Goal: Check status: Check status

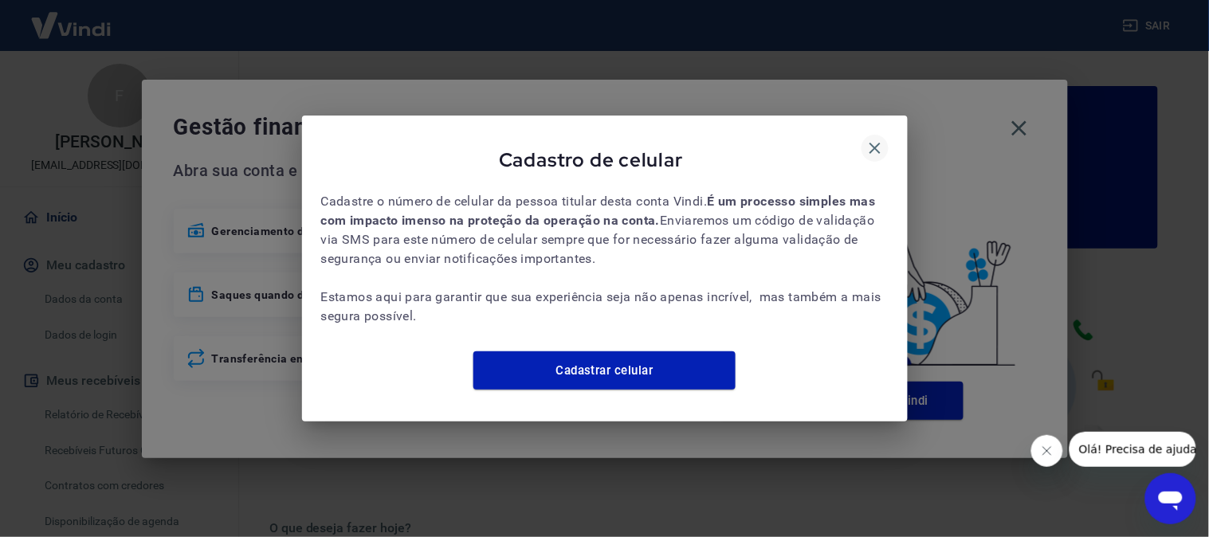
click at [875, 139] on icon "button" at bounding box center [874, 148] width 19 height 19
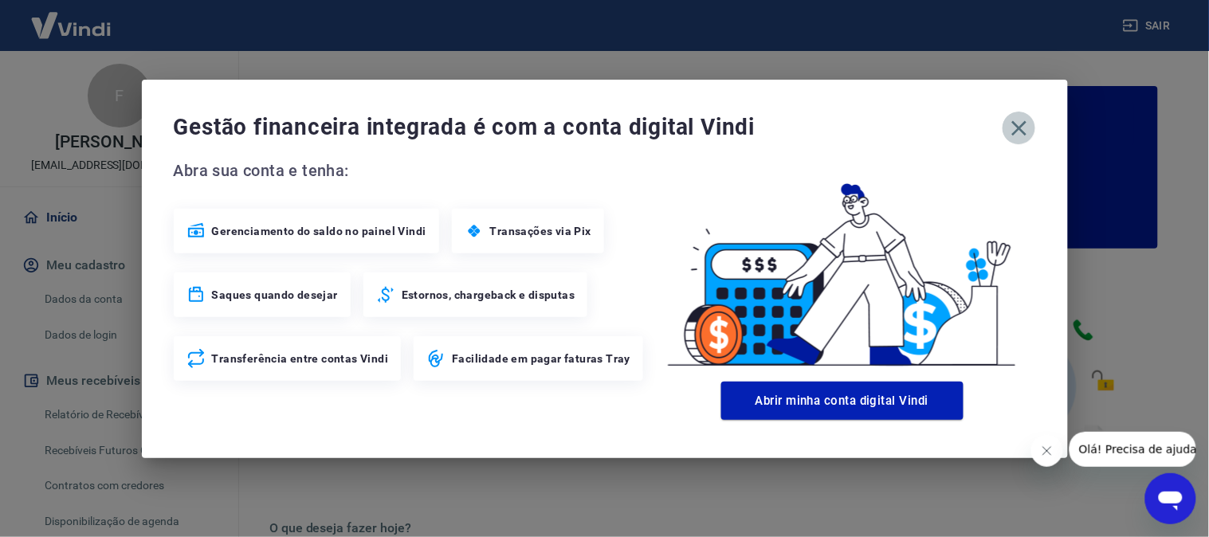
click at [1018, 124] on icon "button" at bounding box center [1020, 129] width 26 height 26
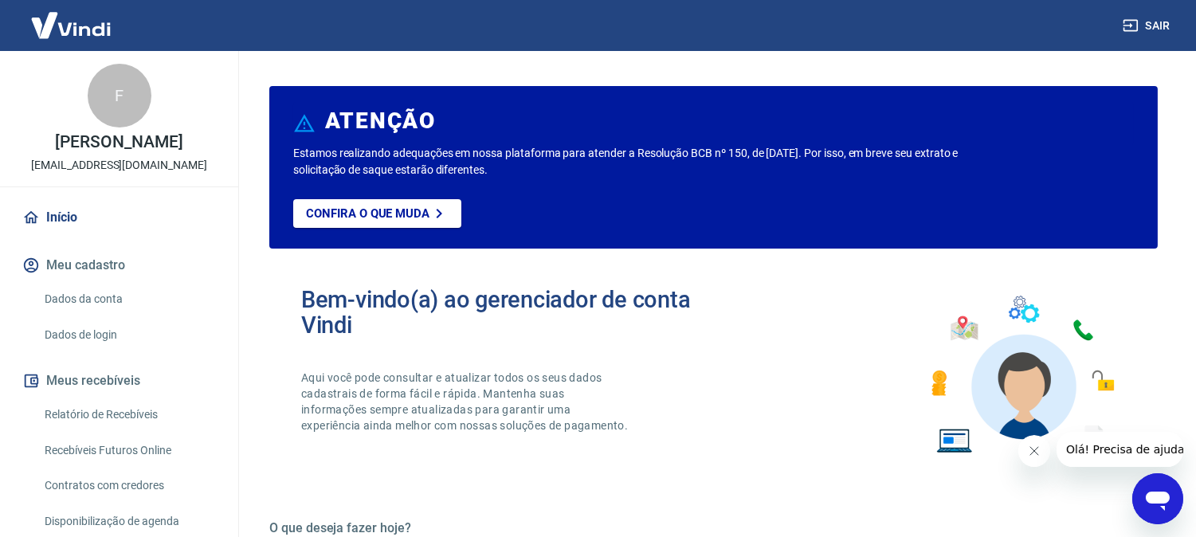
click at [106, 423] on link "Relatório de Recebíveis" at bounding box center [128, 414] width 181 height 33
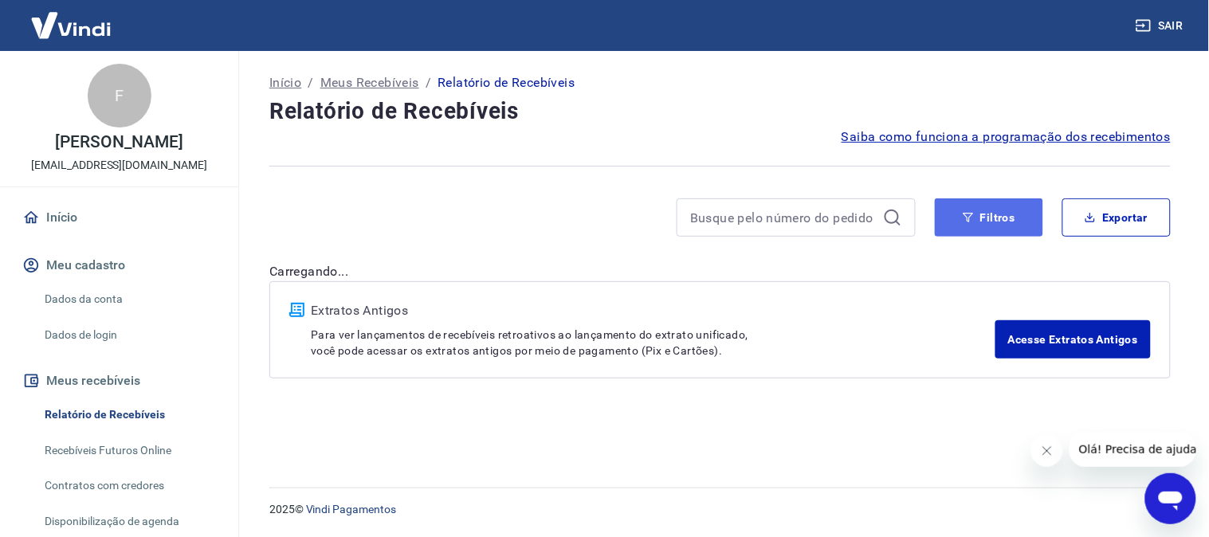
click at [995, 221] on button "Filtros" at bounding box center [989, 217] width 108 height 38
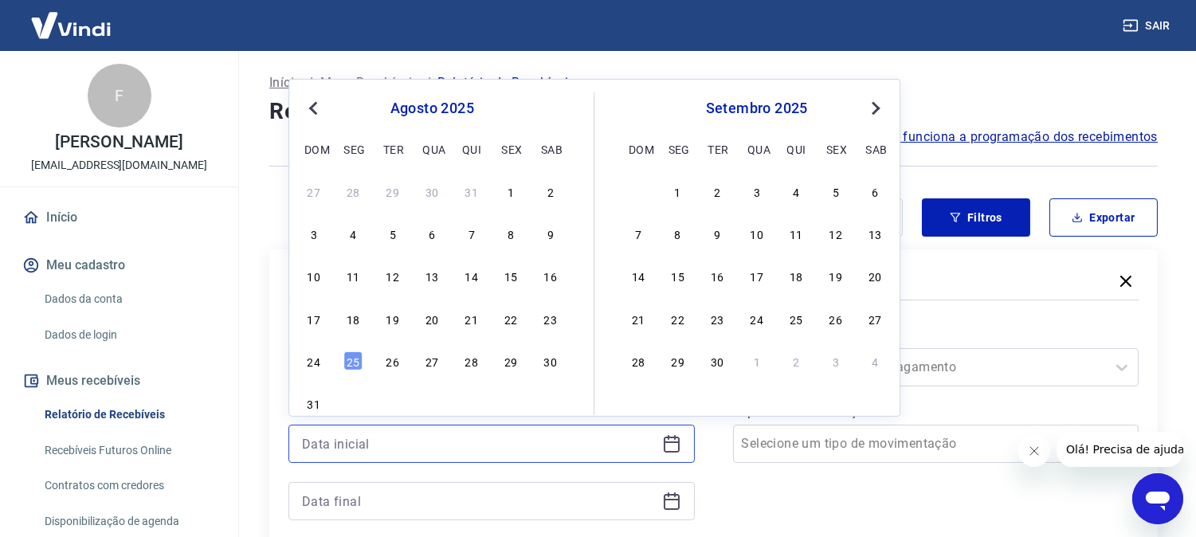
drag, startPoint x: 450, startPoint y: 439, endPoint x: 465, endPoint y: 443, distance: 14.9
click at [449, 440] on input at bounding box center [479, 444] width 354 height 24
drag, startPoint x: 515, startPoint y: 319, endPoint x: 513, endPoint y: 351, distance: 31.9
click at [514, 319] on div "22" at bounding box center [510, 318] width 19 height 19
drag, startPoint x: 431, startPoint y: 434, endPoint x: 542, endPoint y: 438, distance: 110.9
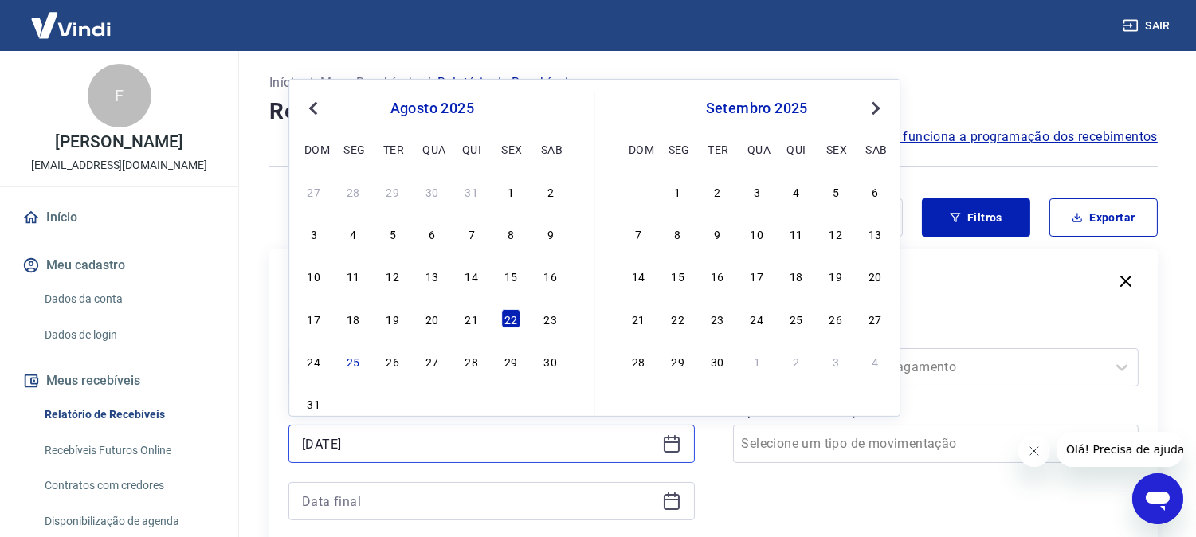
click at [430, 434] on input "22/08/2025" at bounding box center [479, 444] width 354 height 24
click at [451, 315] on div "17 18 19 20 21 22 23" at bounding box center [432, 318] width 260 height 23
click at [462, 317] on div "17 18 19 20 21 22 23" at bounding box center [432, 318] width 260 height 23
click at [465, 317] on div "21" at bounding box center [471, 318] width 19 height 19
type input "21/08/2025"
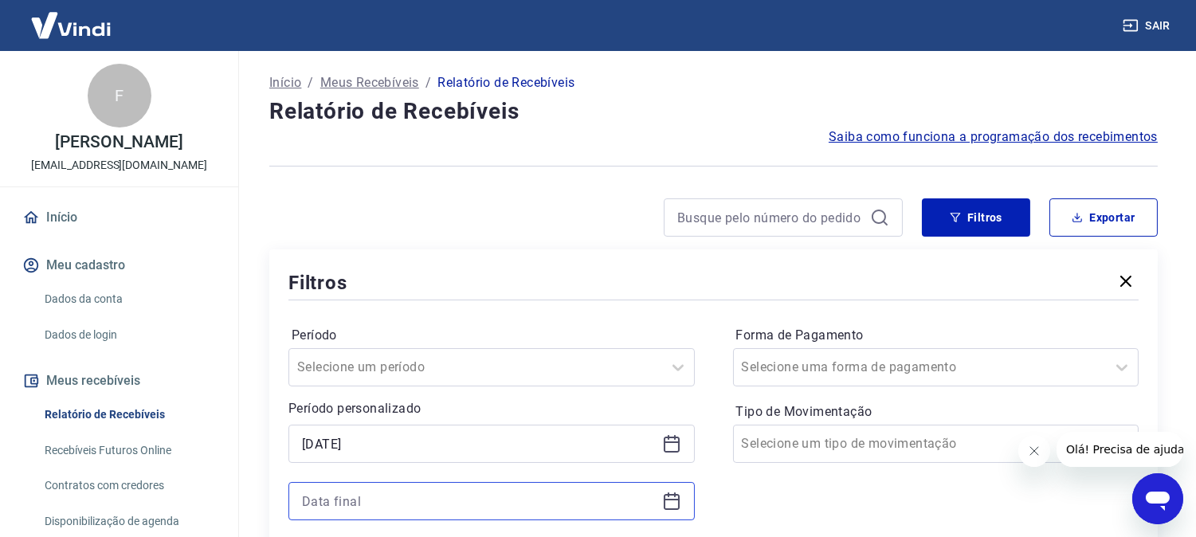
click at [380, 506] on input at bounding box center [479, 501] width 354 height 24
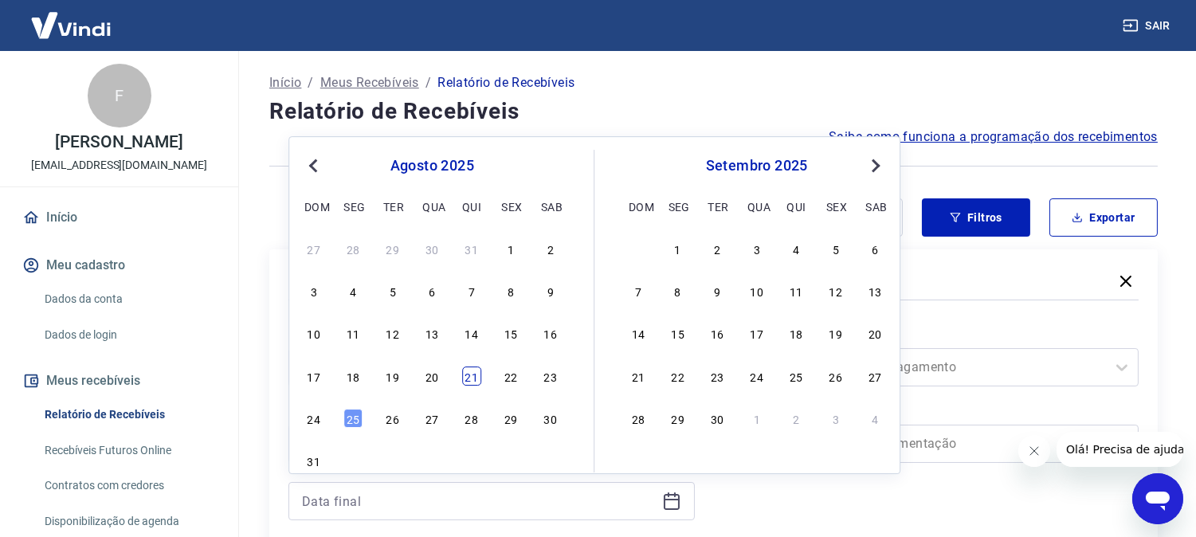
click at [462, 378] on div "21" at bounding box center [471, 376] width 19 height 19
type input "21/08/2025"
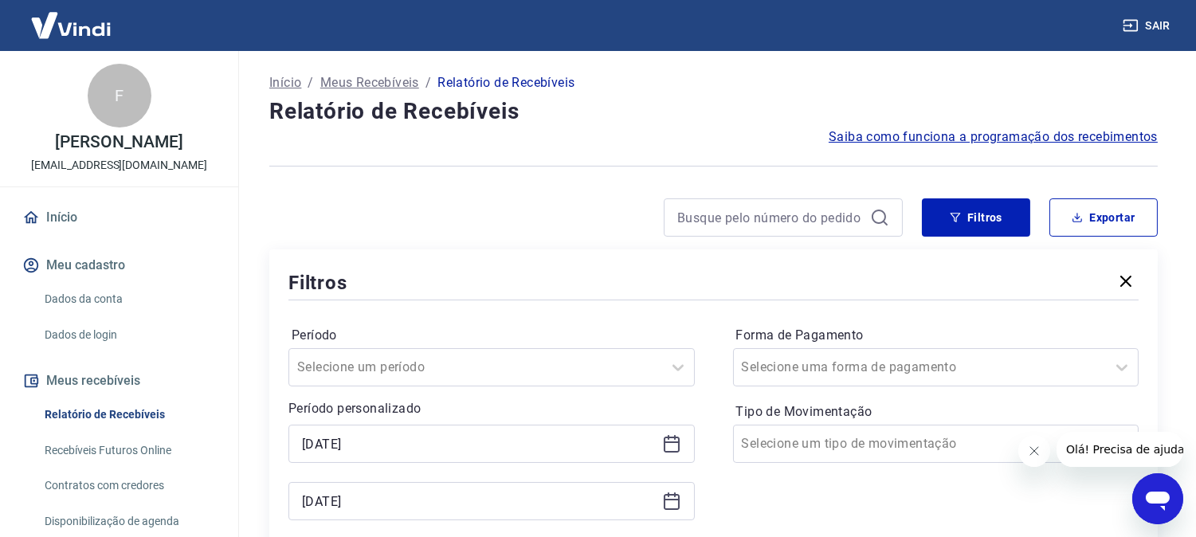
scroll to position [177, 0]
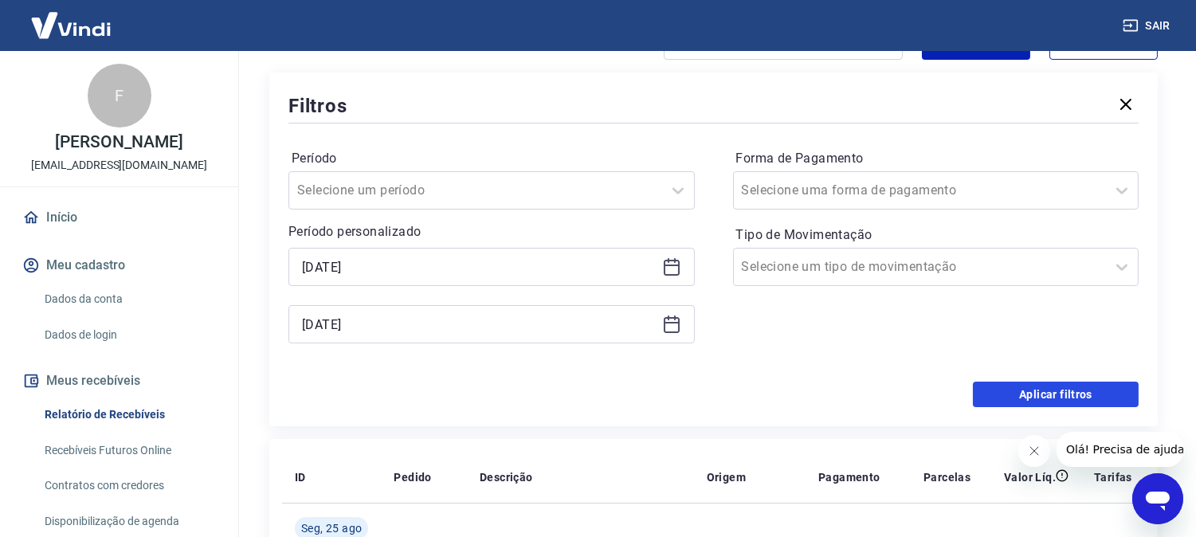
drag, startPoint x: 998, startPoint y: 397, endPoint x: 818, endPoint y: 6, distance: 430.0
click at [973, 403] on button "Aplicar filtros" at bounding box center [1056, 395] width 166 height 26
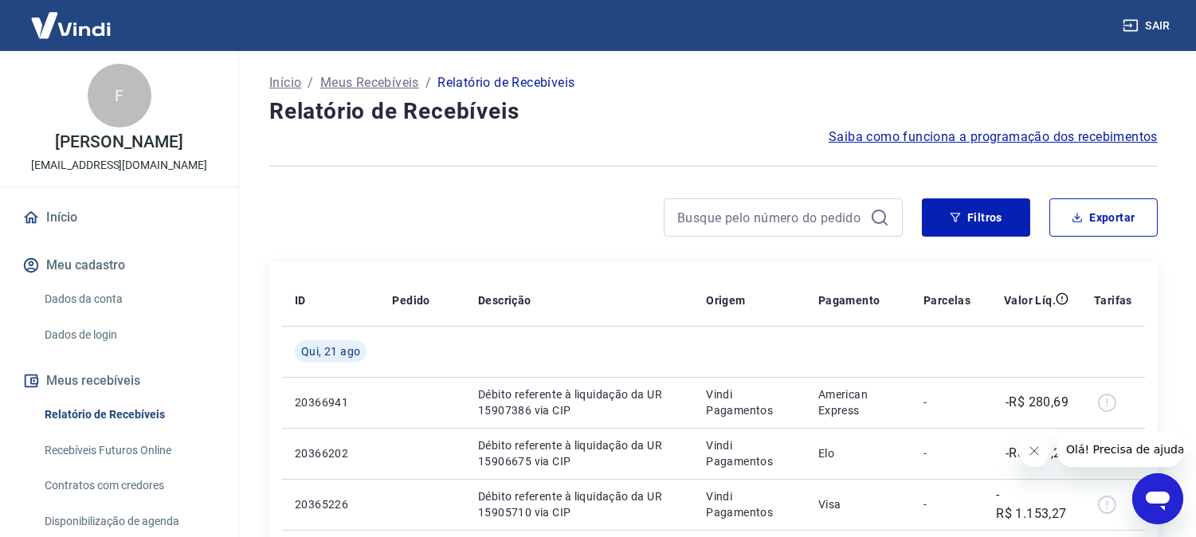
click at [88, 222] on link "Início" at bounding box center [119, 217] width 200 height 35
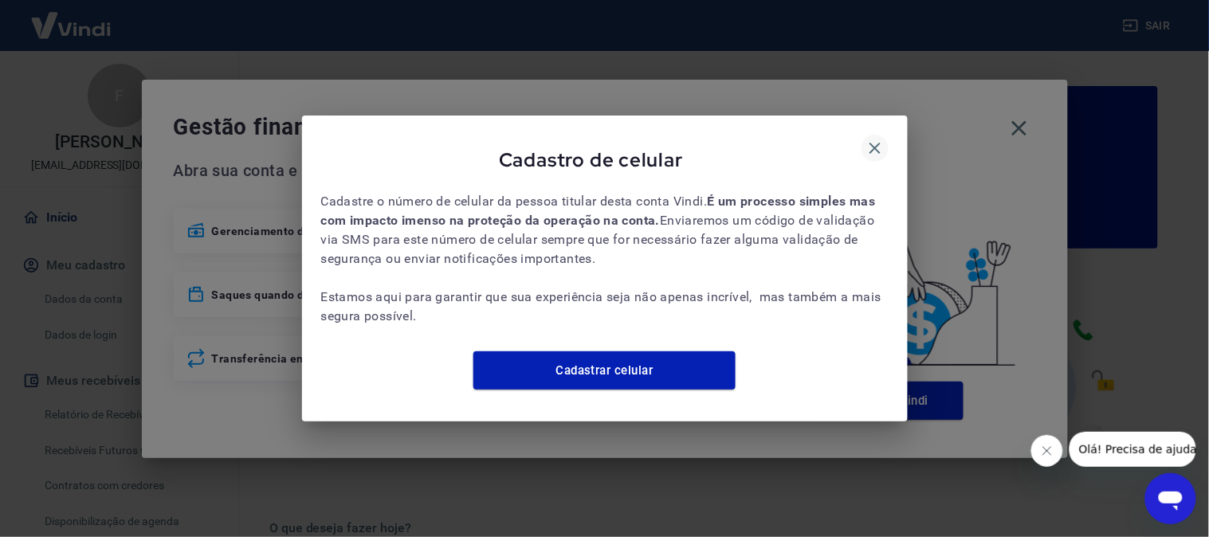
click at [873, 139] on icon "button" at bounding box center [874, 148] width 19 height 19
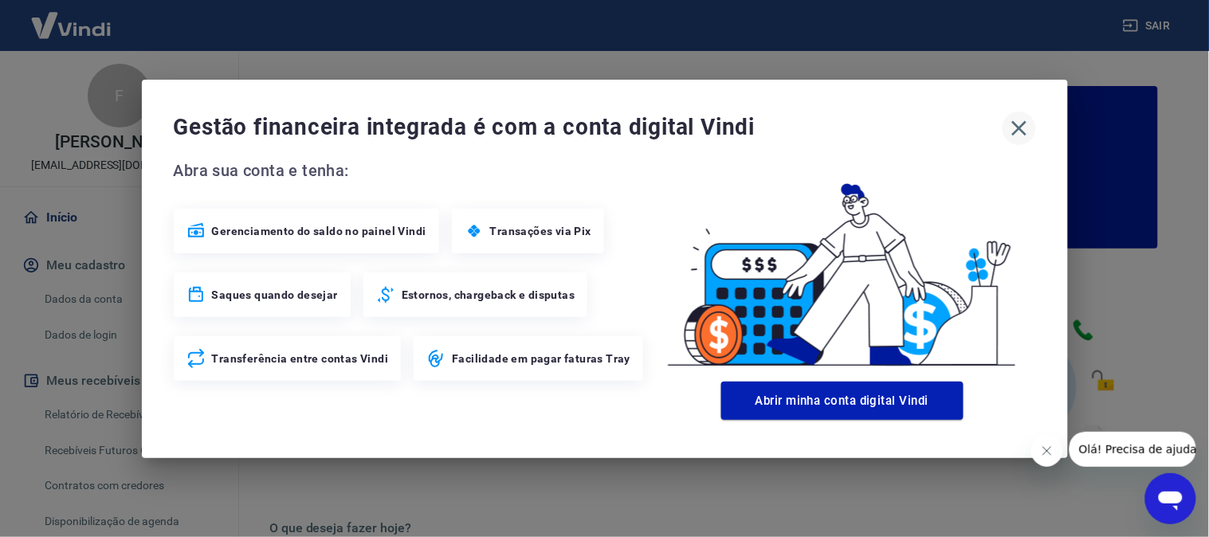
click at [1021, 124] on icon "button" at bounding box center [1018, 127] width 15 height 15
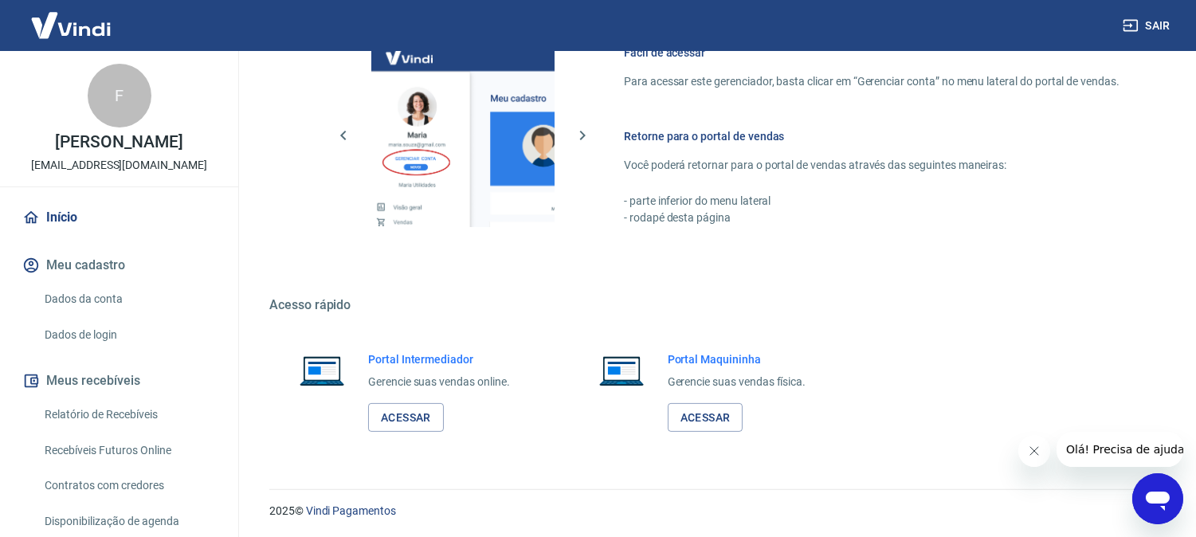
scroll to position [887, 0]
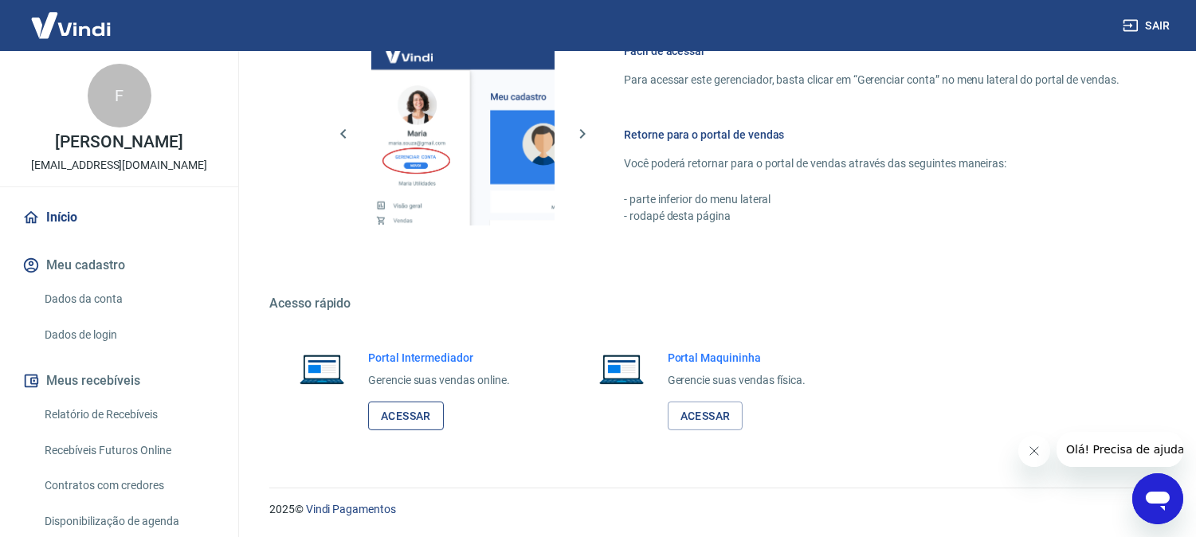
click at [385, 415] on link "Acessar" at bounding box center [406, 416] width 76 height 29
